Goal: Task Accomplishment & Management: Manage account settings

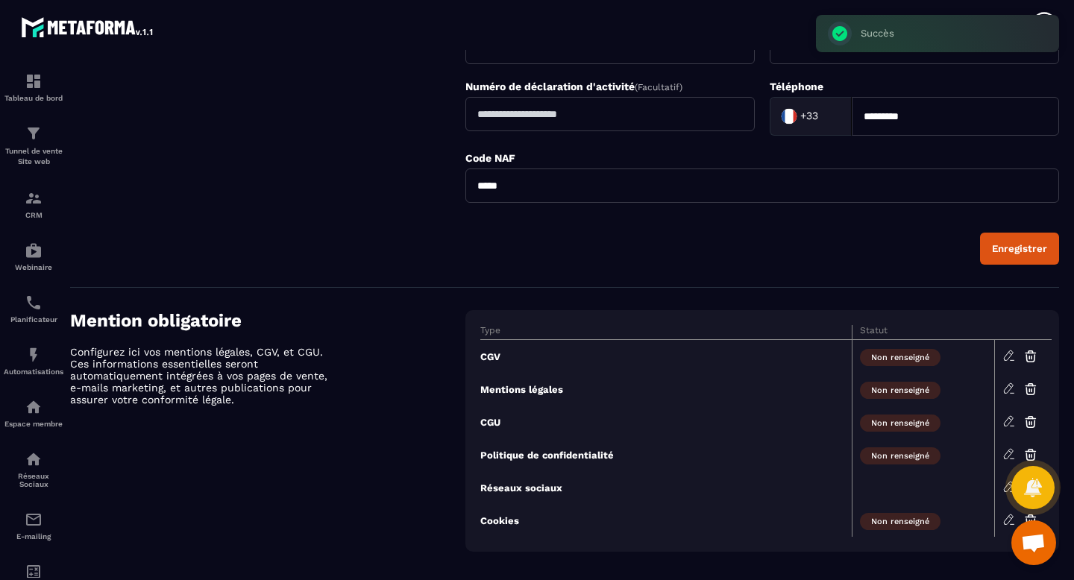
scroll to position [520, 0]
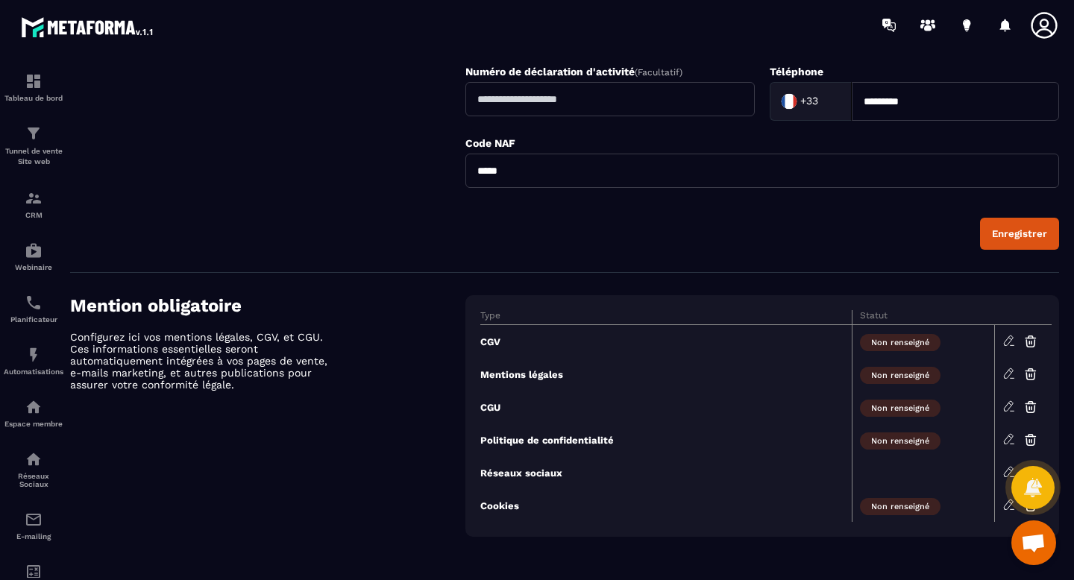
click at [1011, 339] on icon at bounding box center [1009, 340] width 13 height 13
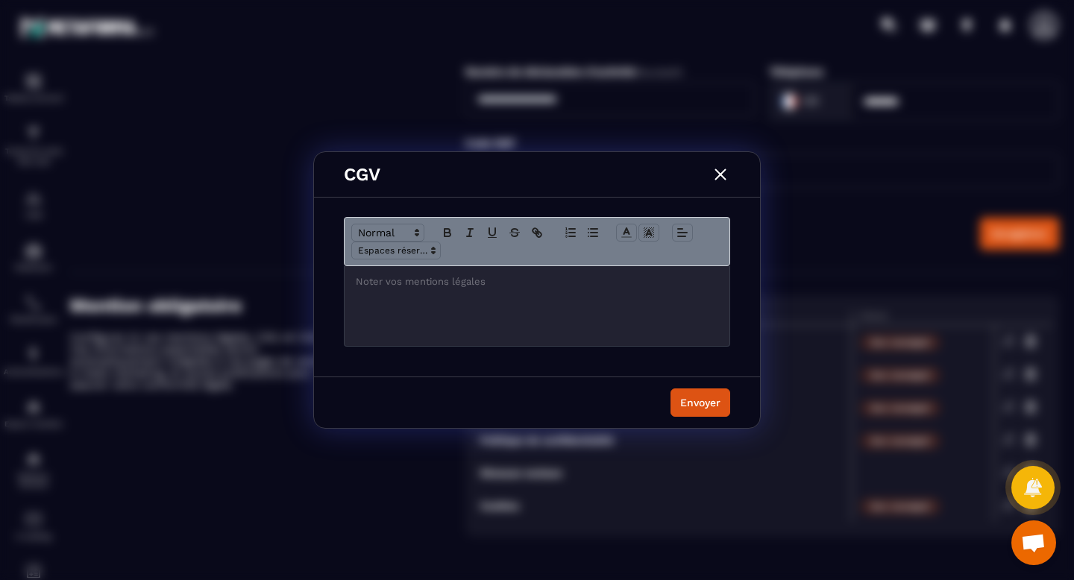
click at [463, 308] on div "Modal window" at bounding box center [537, 306] width 385 height 80
click at [533, 235] on icon "Modal window" at bounding box center [536, 232] width 13 height 13
click at [536, 230] on icon "Modal window" at bounding box center [536, 232] width 13 height 13
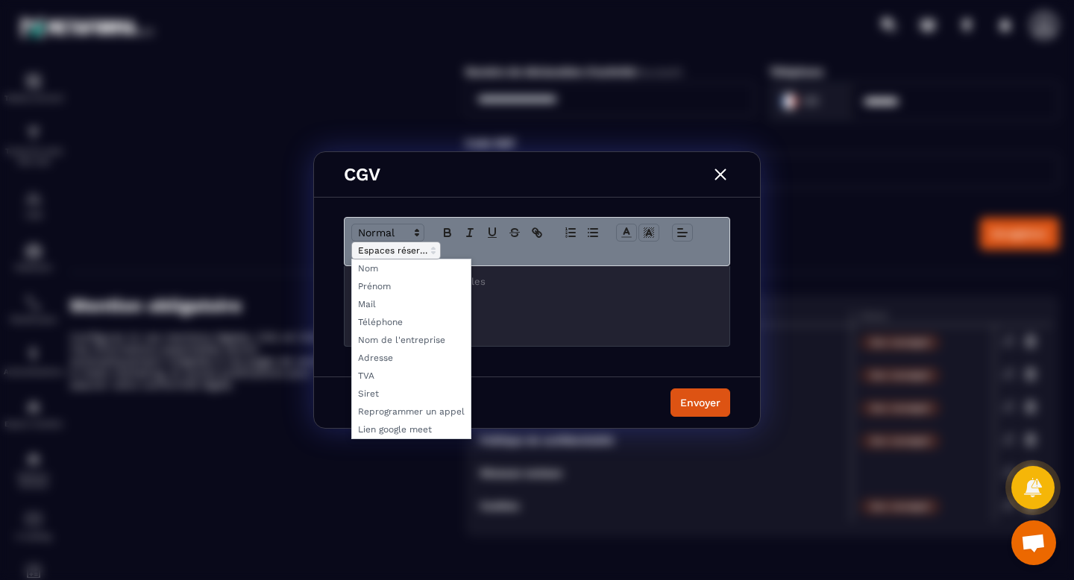
click at [433, 246] on icon "Modal window" at bounding box center [433, 250] width 13 height 13
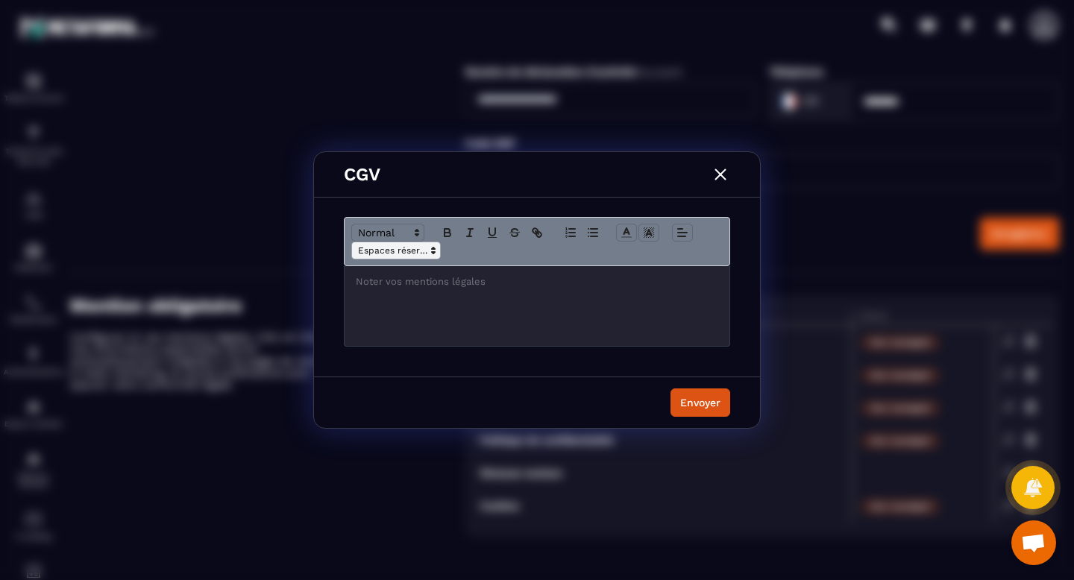
click at [433, 246] on icon "Modal window" at bounding box center [433, 250] width 13 height 13
click at [454, 292] on div "Modal window" at bounding box center [537, 306] width 385 height 80
click at [722, 177] on img "Modal window" at bounding box center [720, 174] width 19 height 19
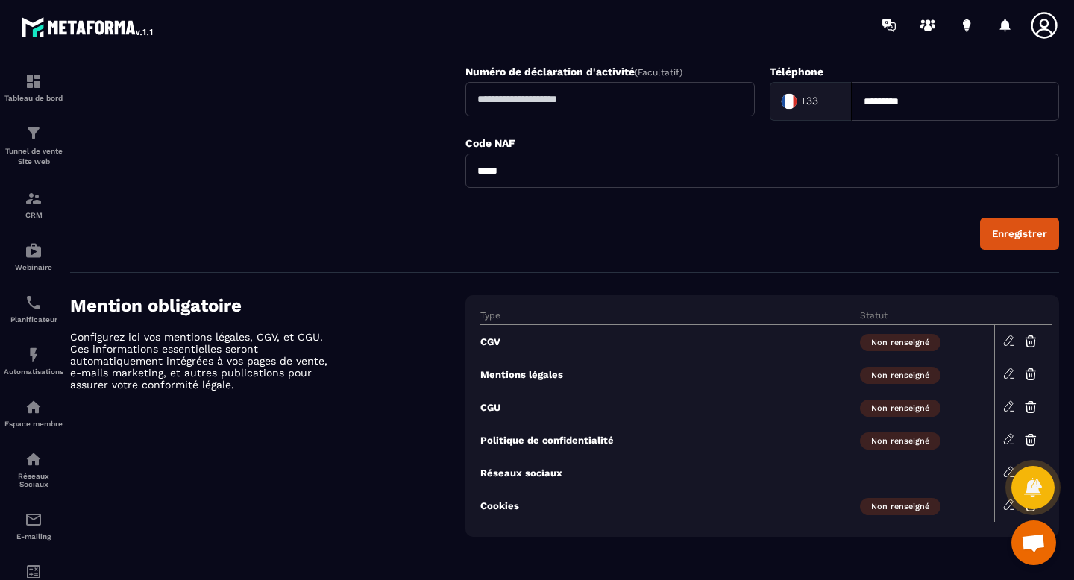
click at [913, 341] on span "Non renseigné" at bounding box center [900, 342] width 81 height 17
click at [1009, 337] on icon at bounding box center [1009, 340] width 13 height 13
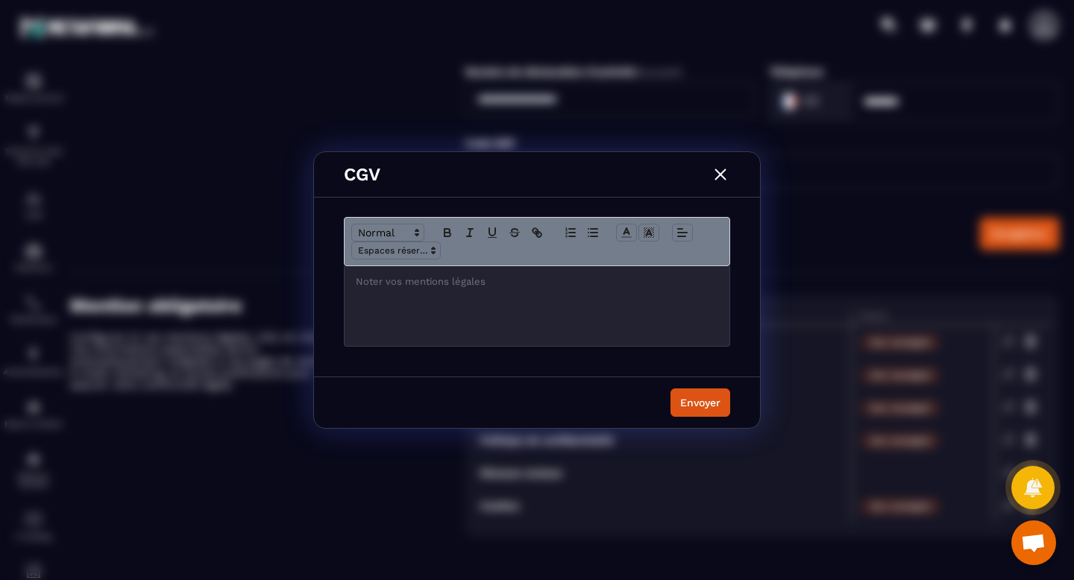
click at [461, 296] on div "Modal window" at bounding box center [537, 306] width 385 height 80
click at [417, 232] on icon "Modal window" at bounding box center [416, 232] width 13 height 13
click at [416, 248] on span "Modal window" at bounding box center [396, 251] width 90 height 18
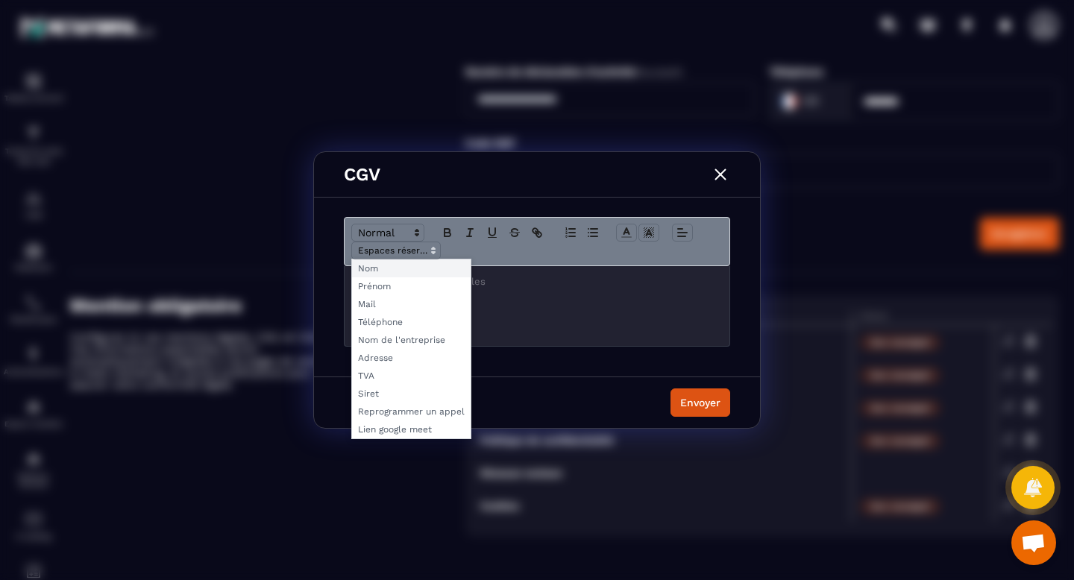
click at [408, 273] on span "Modal window" at bounding box center [411, 269] width 119 height 18
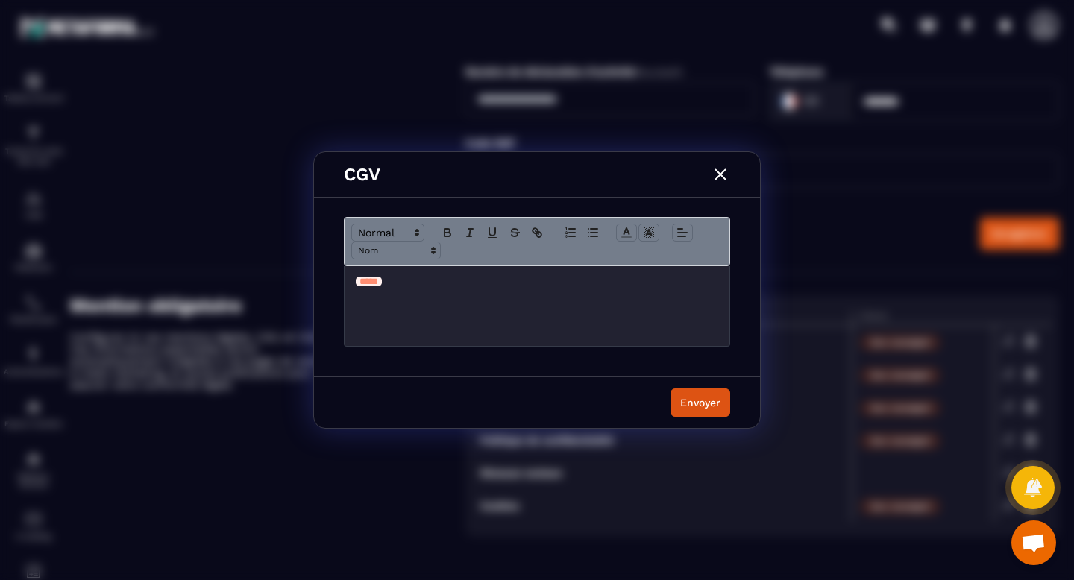
click at [426, 278] on p "﻿ ***** ﻿" at bounding box center [537, 281] width 363 height 13
click at [424, 283] on p "﻿ ***** ﻿" at bounding box center [537, 281] width 363 height 13
click at [716, 179] on img "Modal window" at bounding box center [720, 174] width 19 height 19
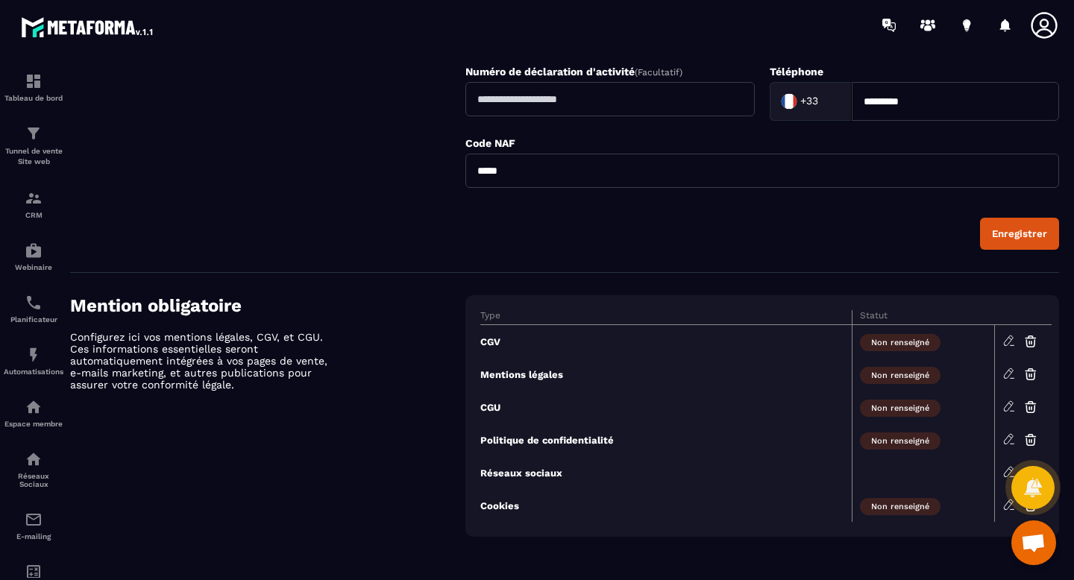
click at [890, 345] on span "Non renseigné" at bounding box center [900, 342] width 81 height 17
click at [1012, 343] on icon at bounding box center [1009, 340] width 13 height 13
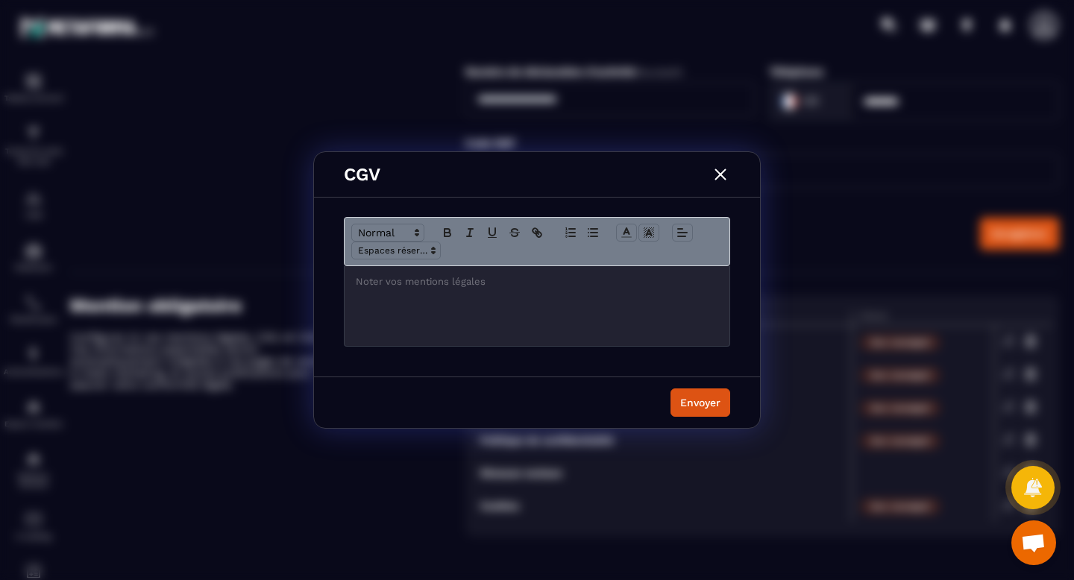
click at [641, 307] on div "Modal window" at bounding box center [537, 306] width 385 height 80
click at [542, 234] on icon "Modal window" at bounding box center [536, 232] width 13 height 13
drag, startPoint x: 542, startPoint y: 234, endPoint x: 510, endPoint y: 319, distance: 90.5
click at [510, 319] on div "Modal window" at bounding box center [537, 282] width 386 height 130
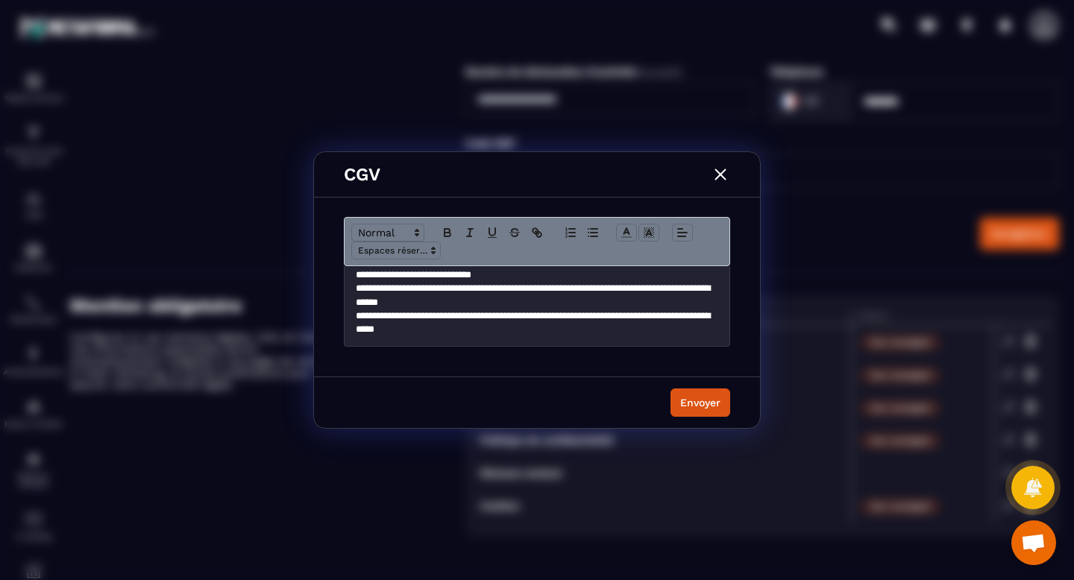
scroll to position [1121, 0]
click at [694, 396] on div "Envoyer" at bounding box center [700, 402] width 40 height 15
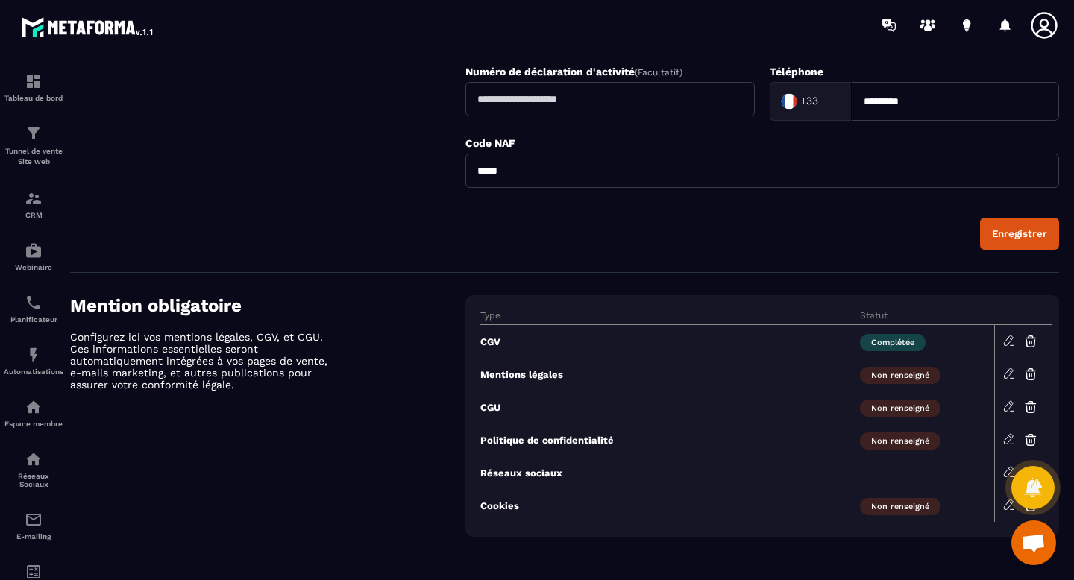
click at [1005, 374] on icon at bounding box center [1008, 374] width 9 height 10
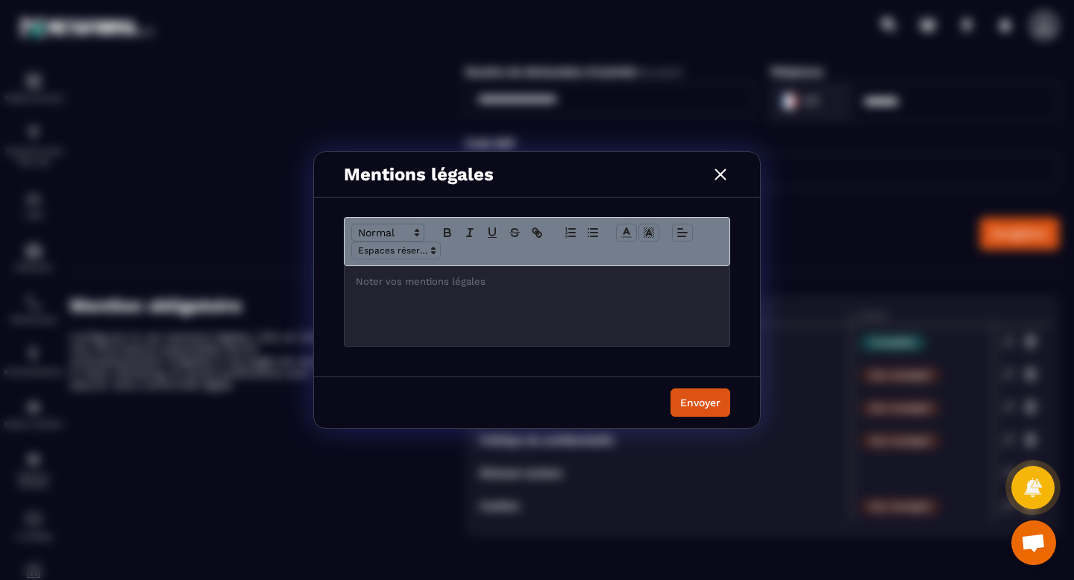
click at [436, 283] on p "Modal window" at bounding box center [537, 281] width 363 height 13
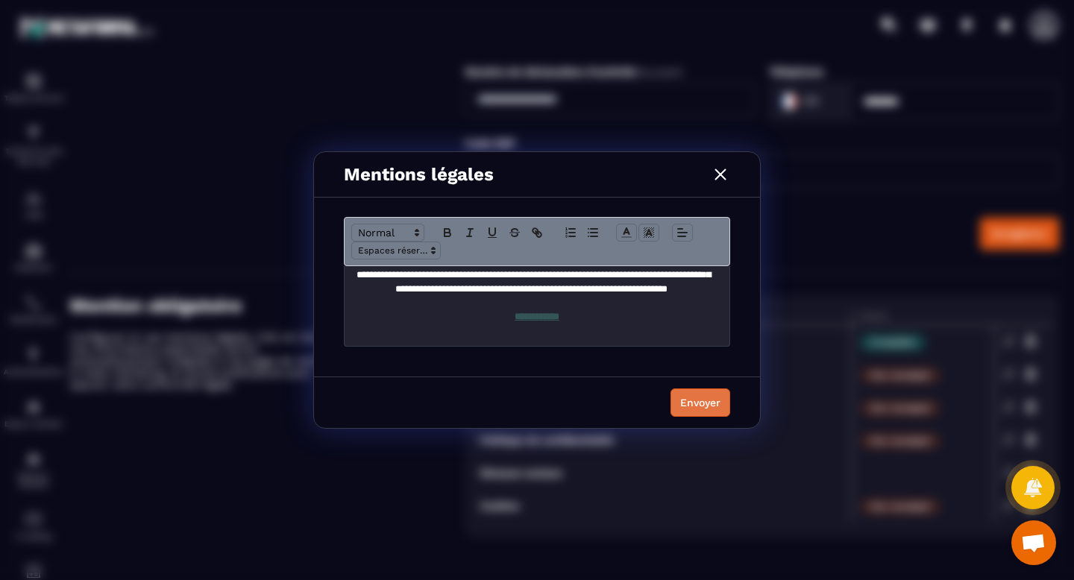
click at [723, 394] on button "Envoyer" at bounding box center [701, 403] width 60 height 28
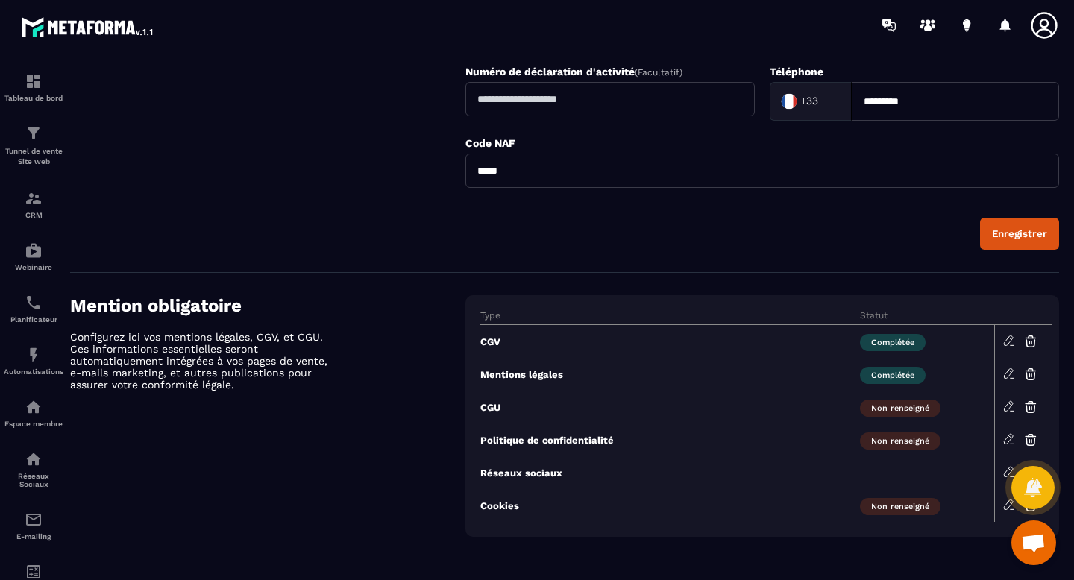
click at [1026, 232] on div "Enregistrer" at bounding box center [1019, 233] width 55 height 11
